Goal: Task Accomplishment & Management: Use online tool/utility

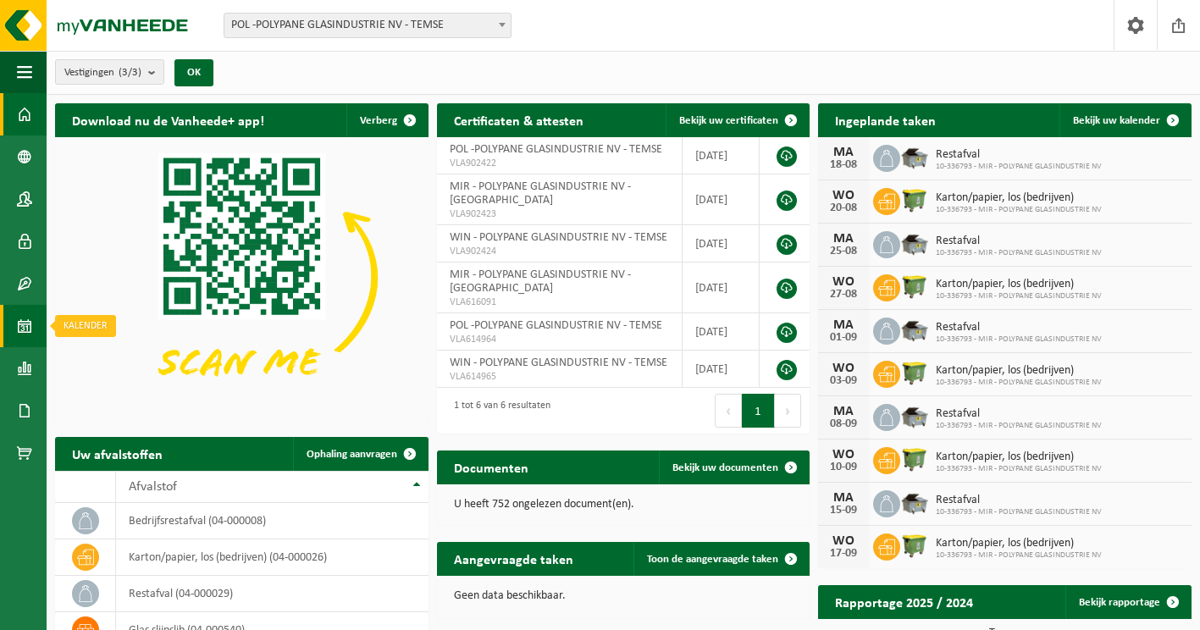
click at [31, 331] on span at bounding box center [24, 326] width 15 height 42
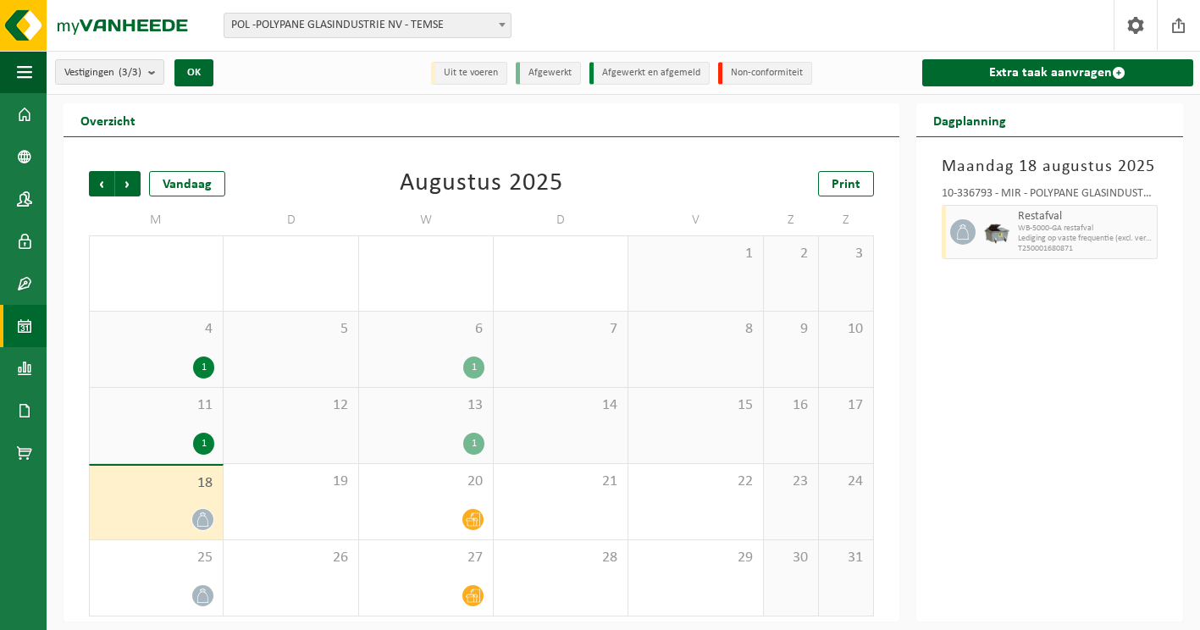
scroll to position [3, 0]
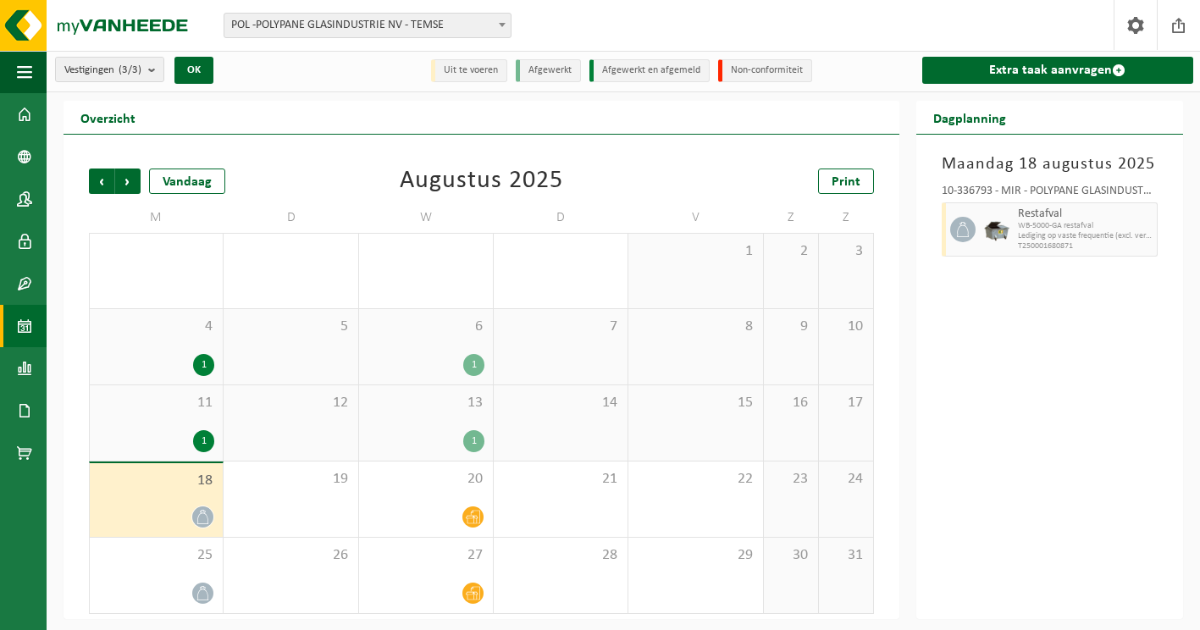
click at [182, 504] on div "18" at bounding box center [156, 500] width 133 height 74
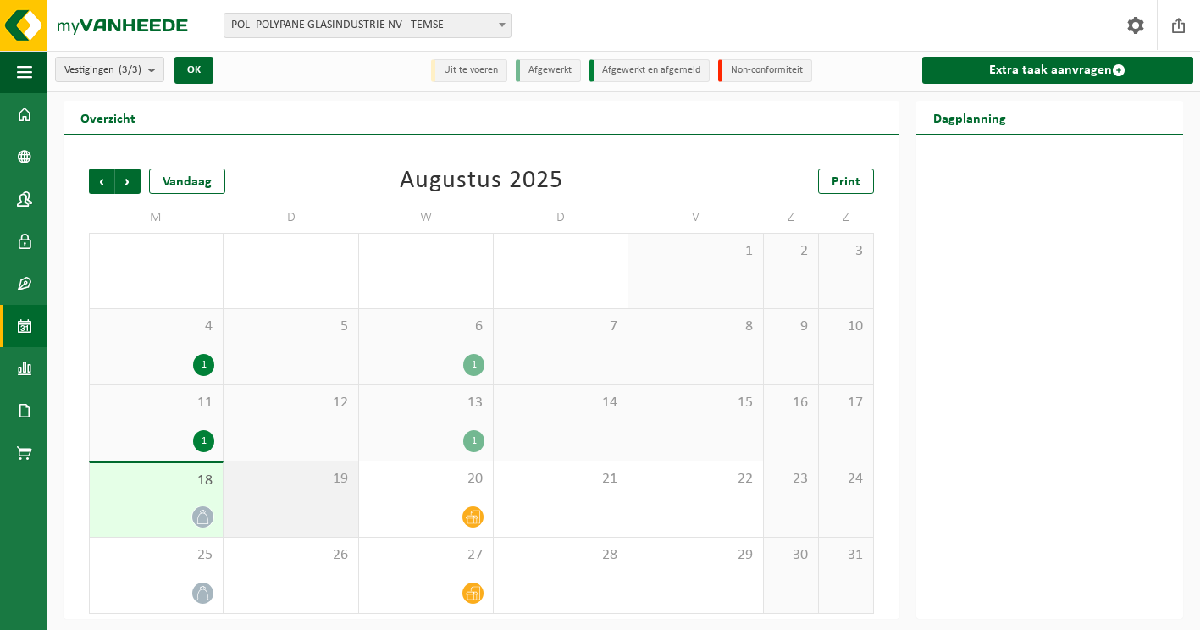
click at [301, 492] on div "19" at bounding box center [290, 498] width 134 height 75
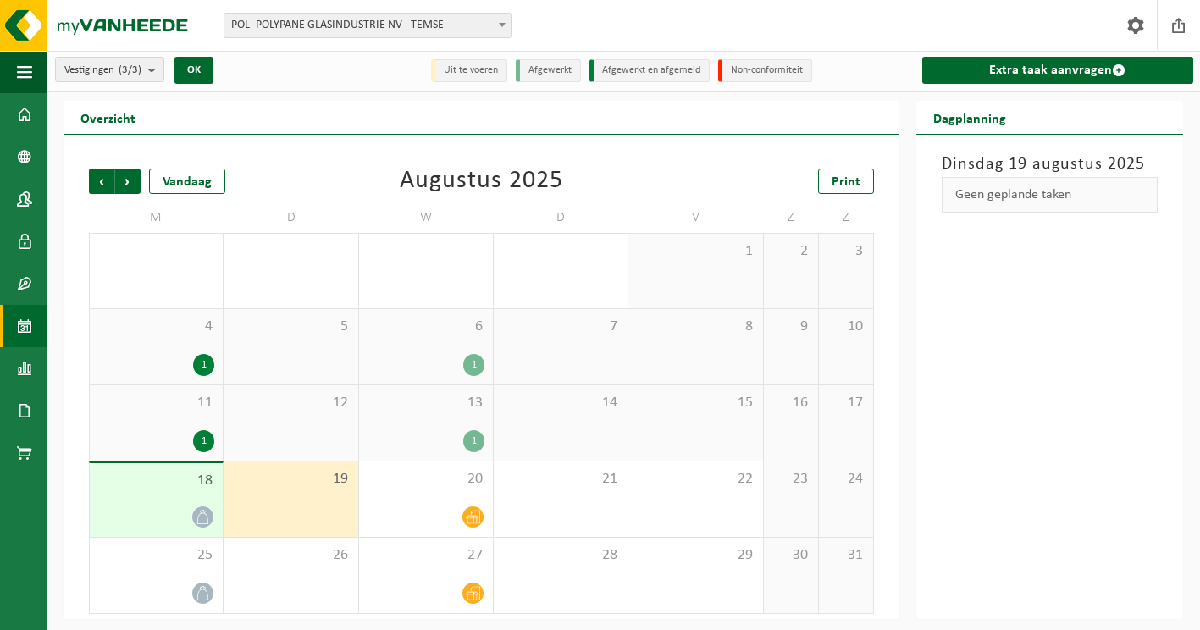
click at [182, 496] on div "18" at bounding box center [156, 500] width 133 height 74
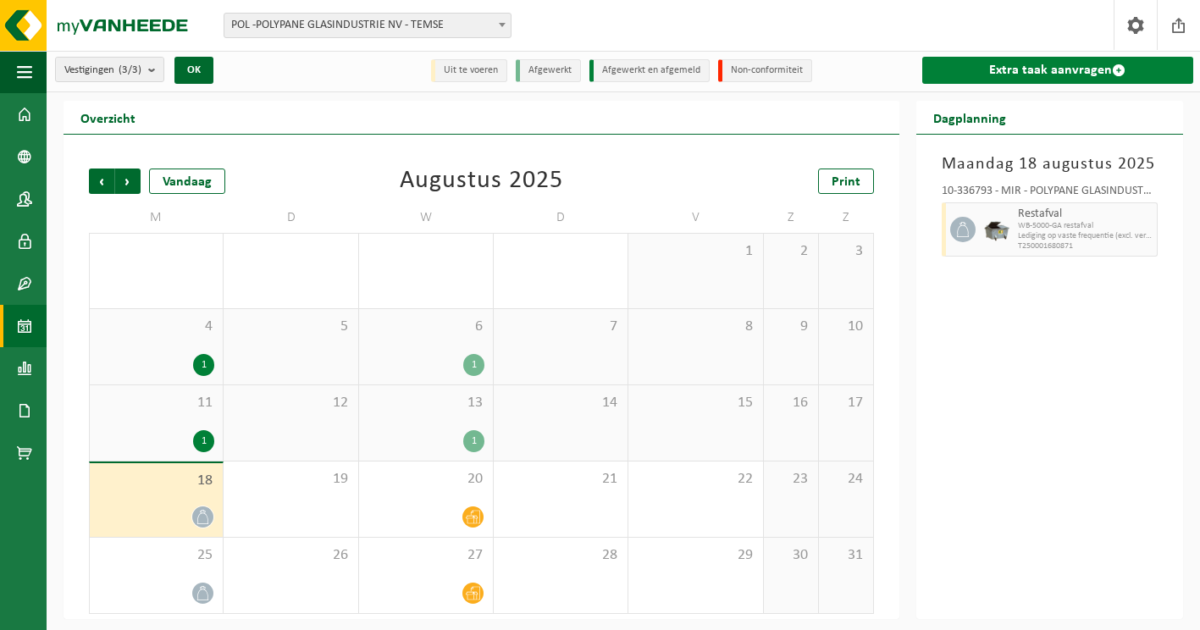
click at [1044, 68] on link "Extra taak aanvragen" at bounding box center [1058, 70] width 272 height 27
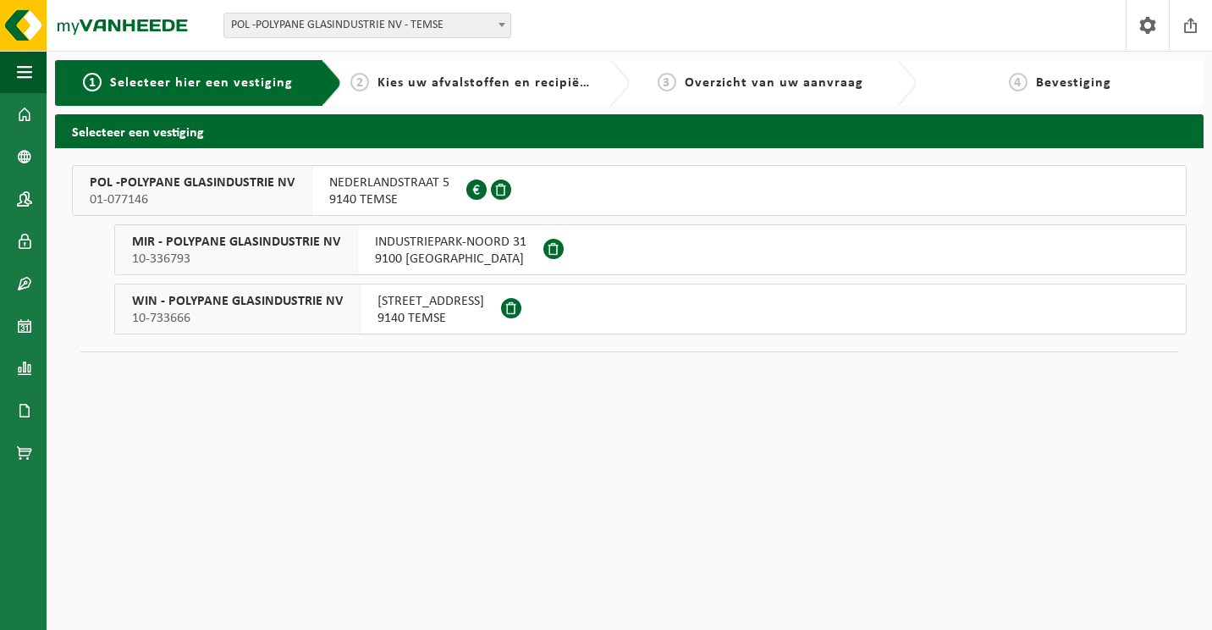
click at [162, 191] on span "01-077146" at bounding box center [192, 199] width 205 height 17
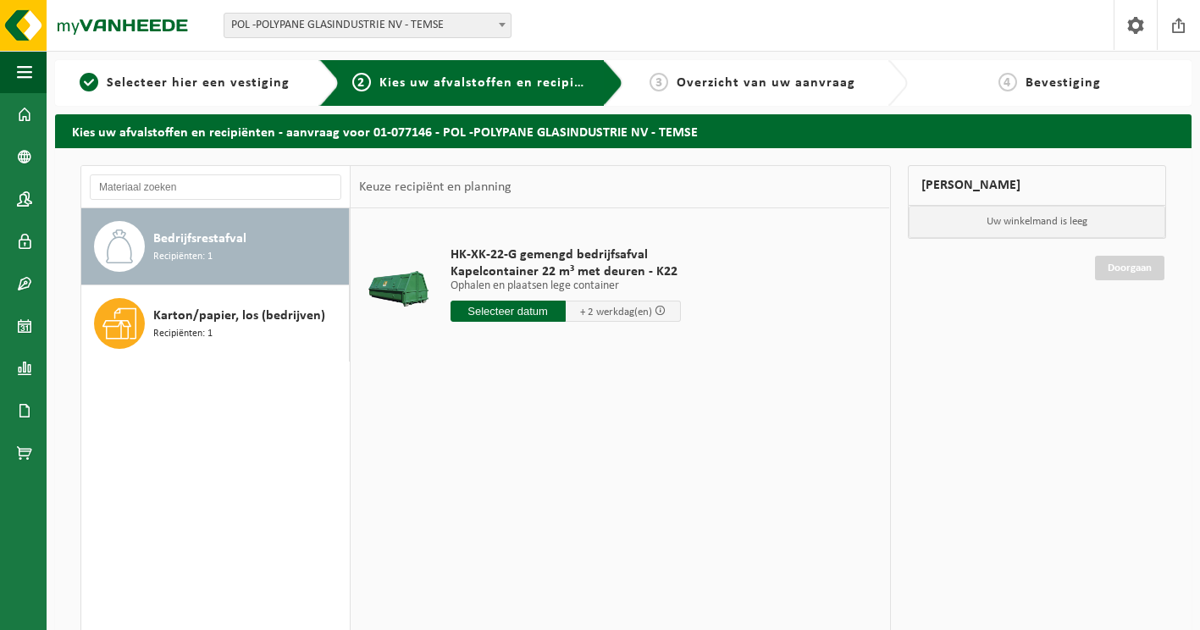
click at [201, 255] on span "Recipiënten: 1" at bounding box center [182, 257] width 59 height 16
click at [536, 313] on input "text" at bounding box center [507, 311] width 115 height 21
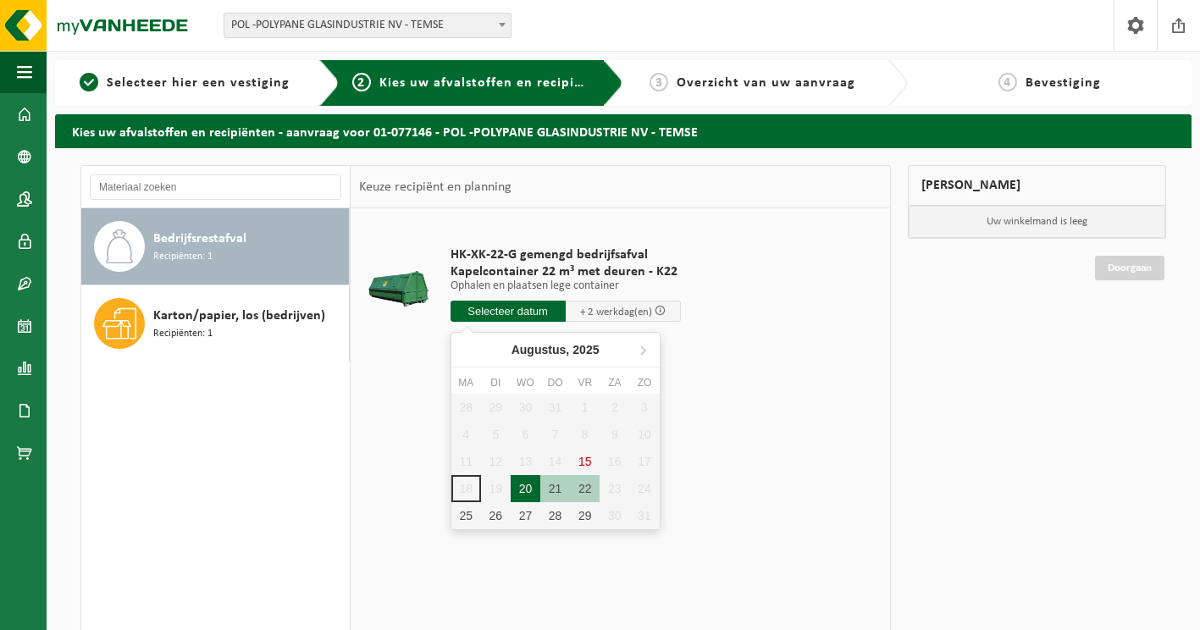
click at [517, 481] on div "20" at bounding box center [525, 488] width 30 height 27
type input "Van 2025-08-20"
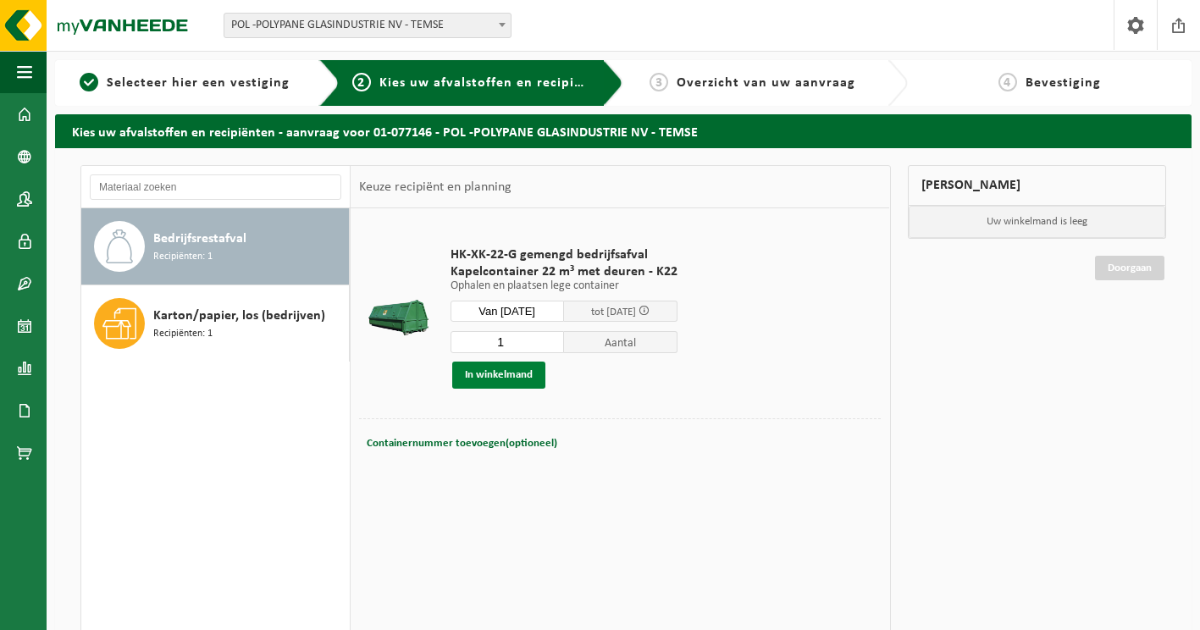
click at [495, 372] on button "In winkelmand" at bounding box center [498, 374] width 93 height 27
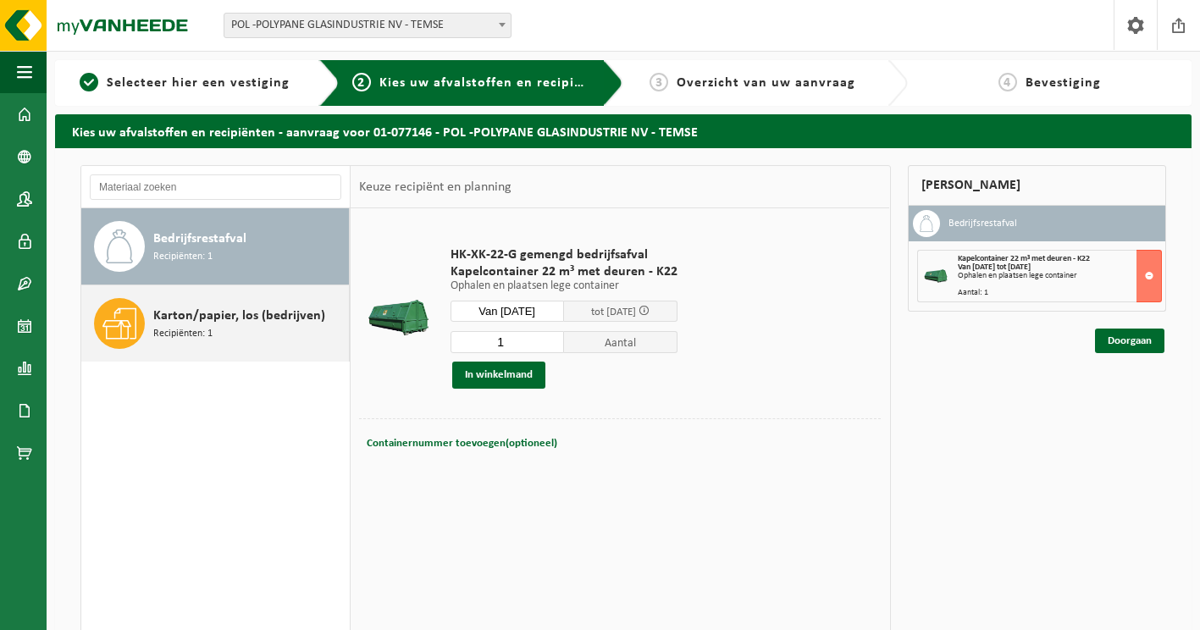
click at [195, 326] on span "Recipiënten: 1" at bounding box center [182, 334] width 59 height 16
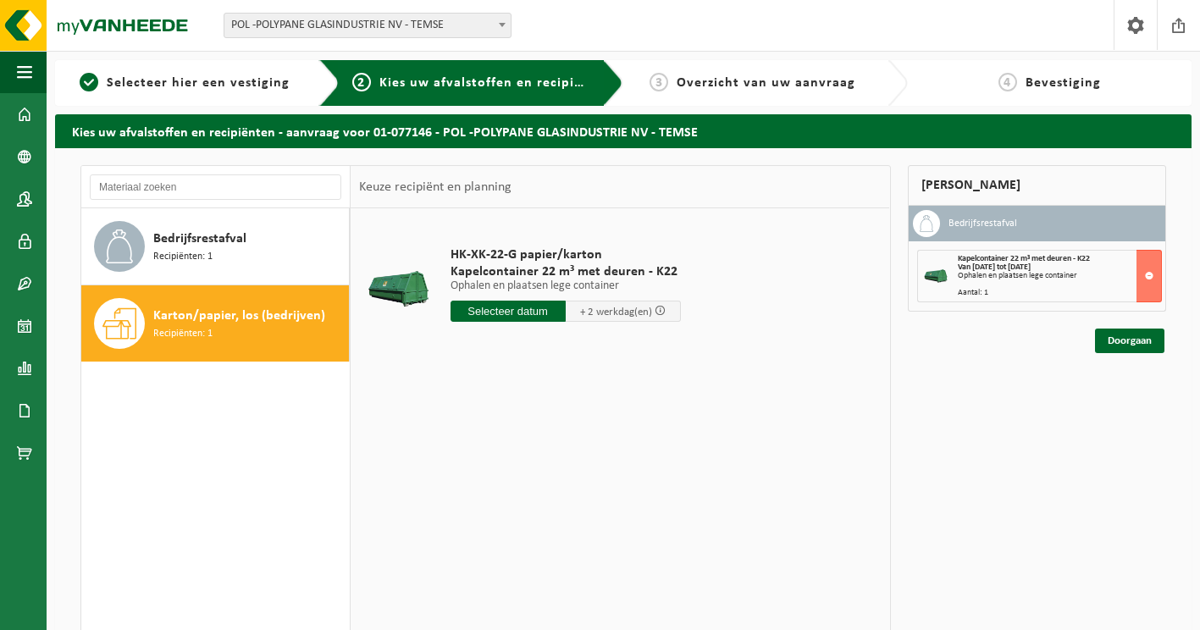
click at [533, 317] on input "text" at bounding box center [507, 311] width 115 height 21
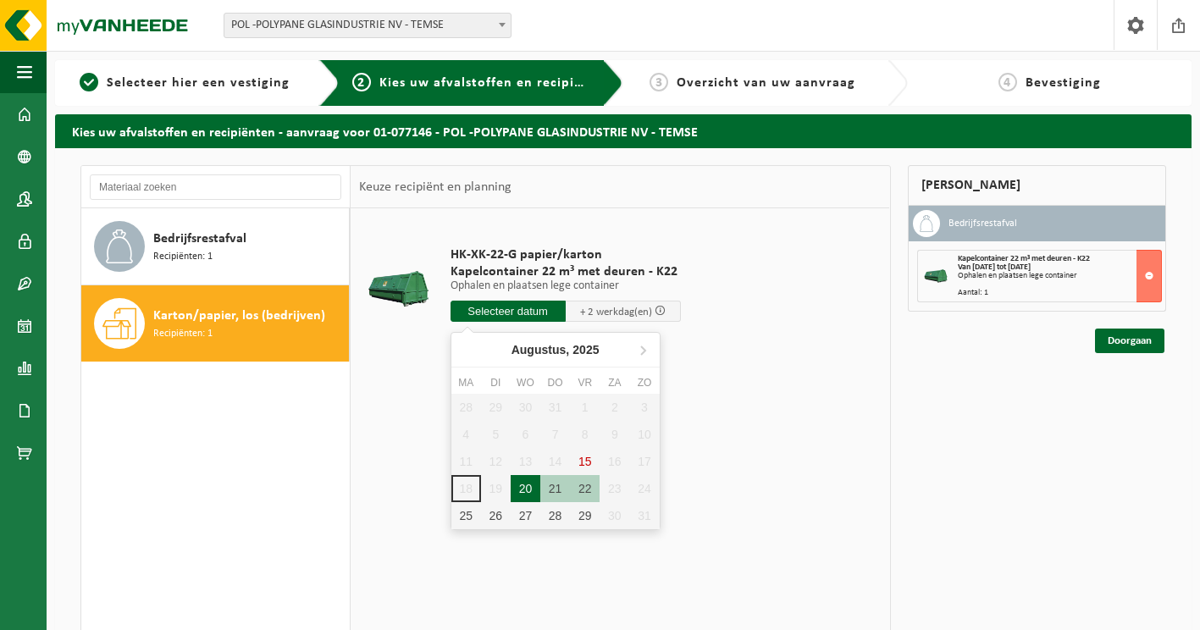
click at [526, 485] on div "20" at bounding box center [525, 488] width 30 height 27
type input "Van 2025-08-20"
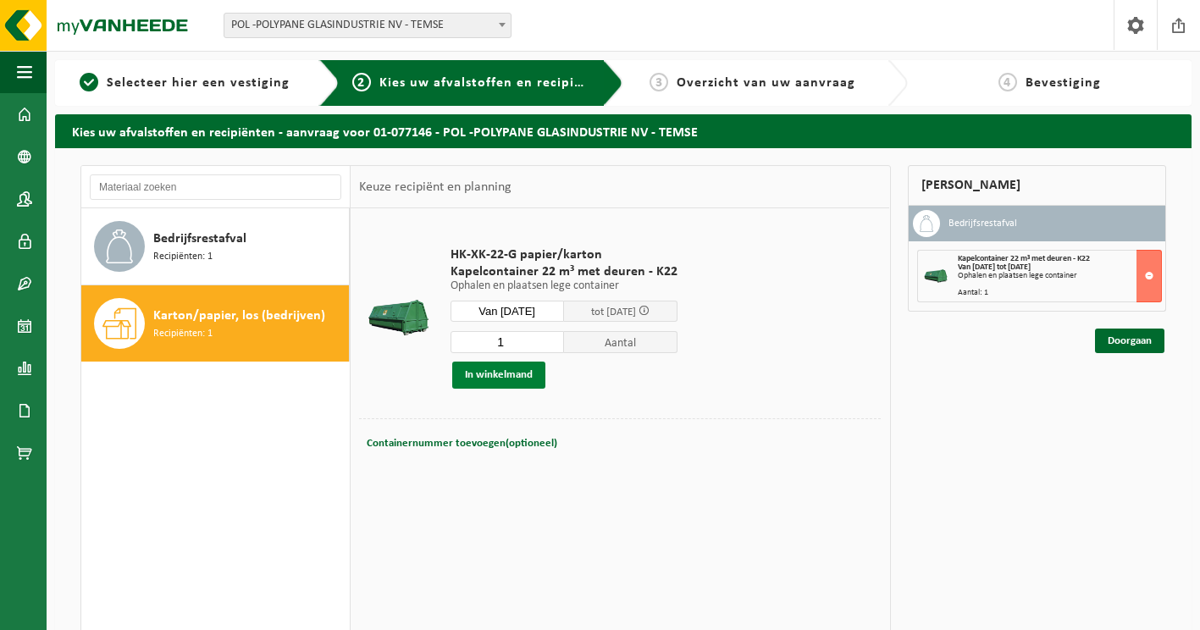
click at [479, 369] on button "In winkelmand" at bounding box center [498, 374] width 93 height 27
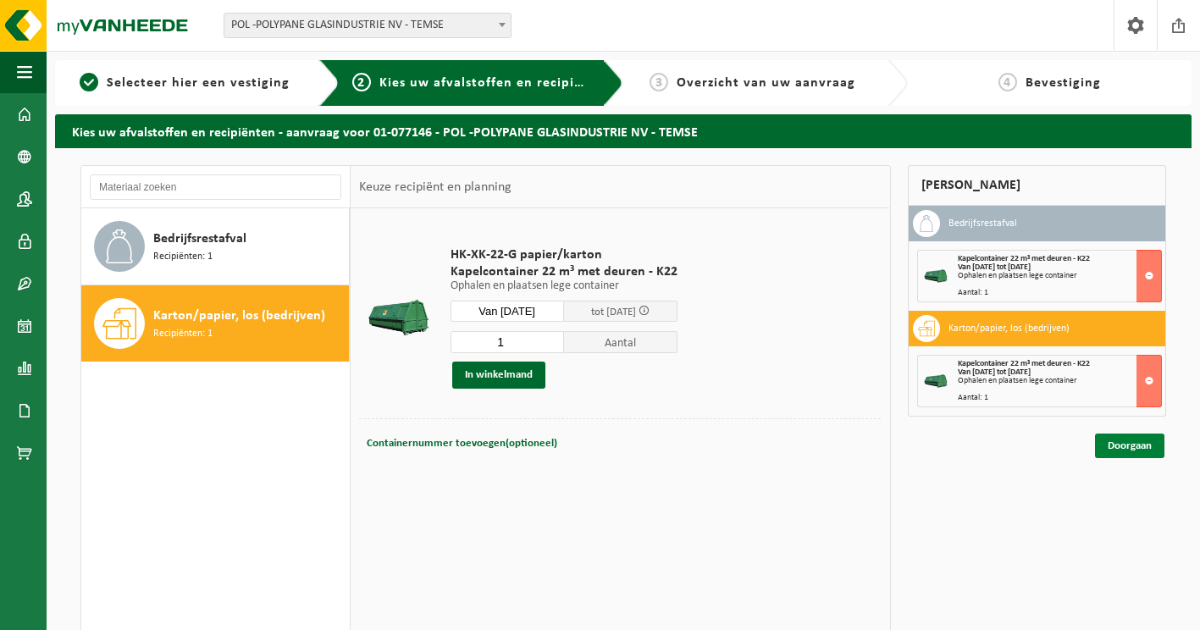
click at [1128, 447] on link "Doorgaan" at bounding box center [1129, 445] width 69 height 25
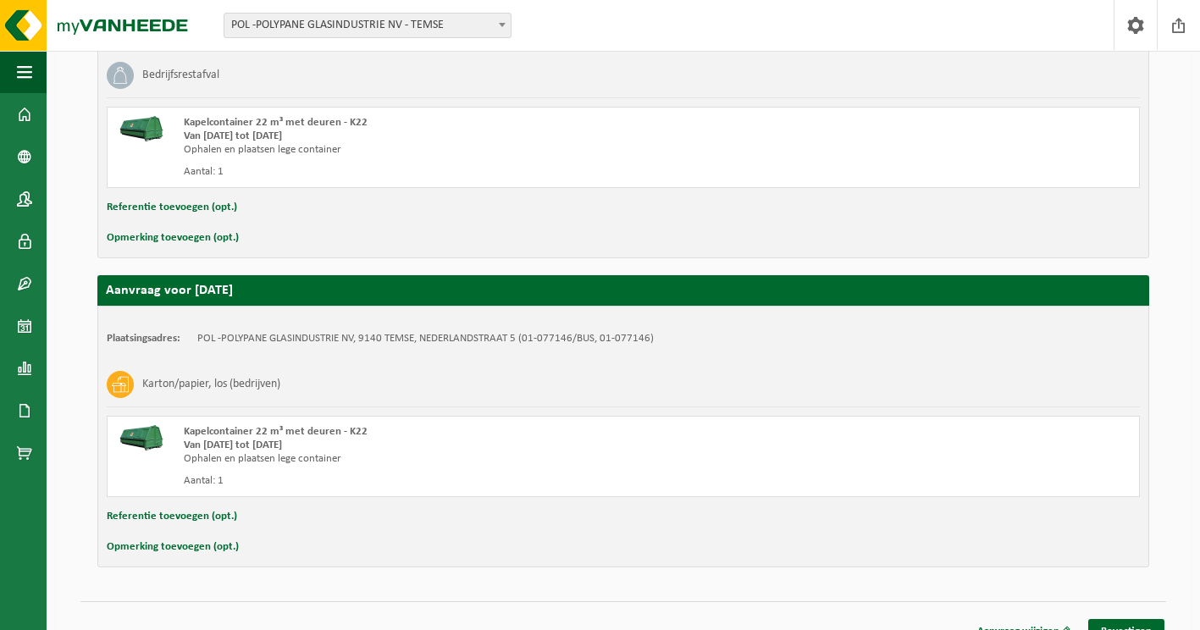
scroll to position [405, 0]
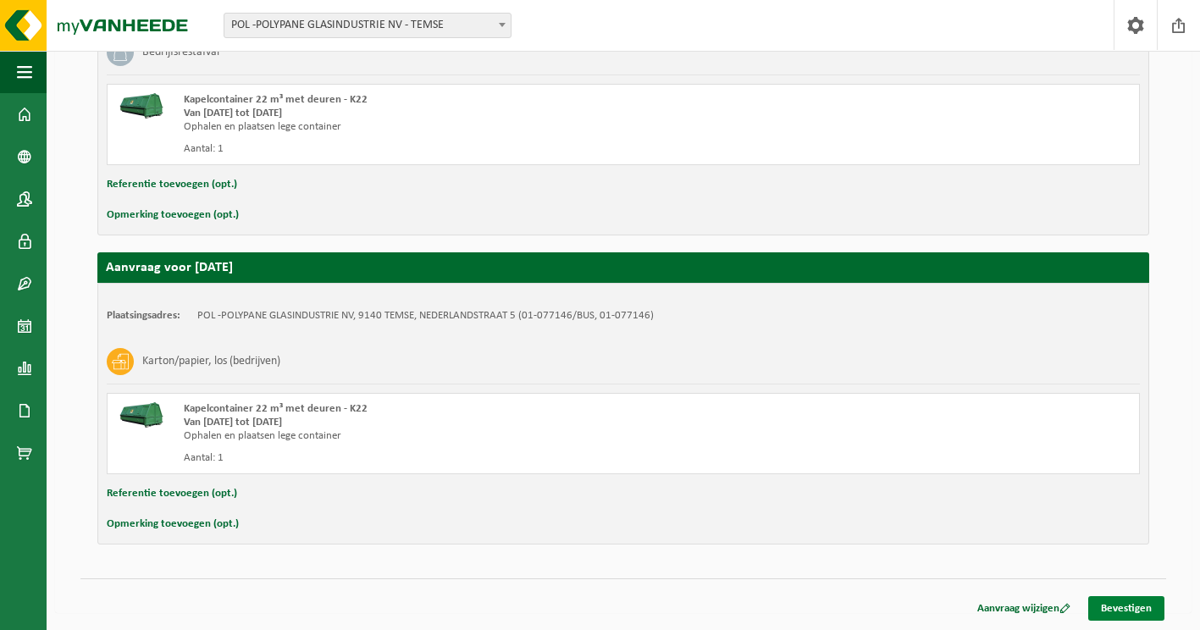
click at [1114, 612] on link "Bevestigen" at bounding box center [1126, 608] width 76 height 25
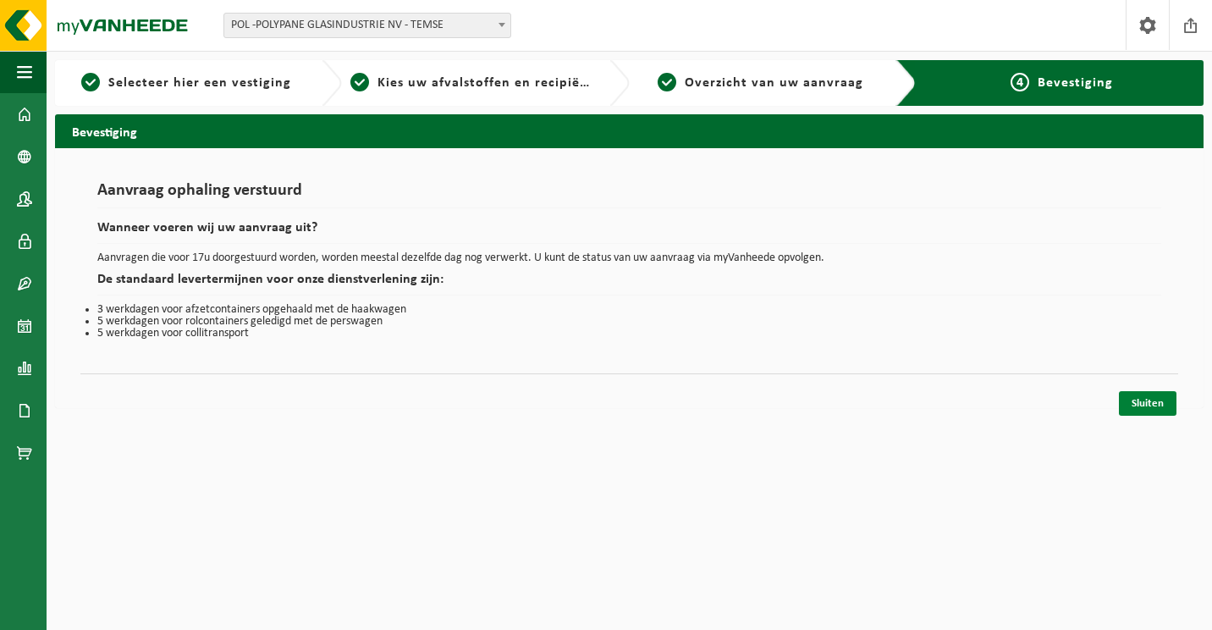
click at [1150, 401] on link "Sluiten" at bounding box center [1148, 403] width 58 height 25
